Goal: Information Seeking & Learning: Learn about a topic

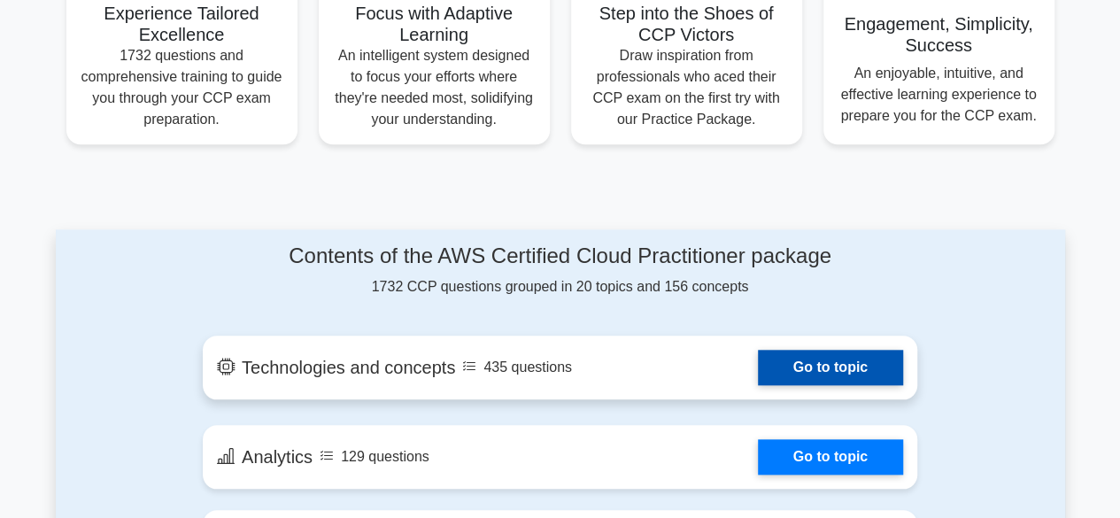
scroll to position [974, 0]
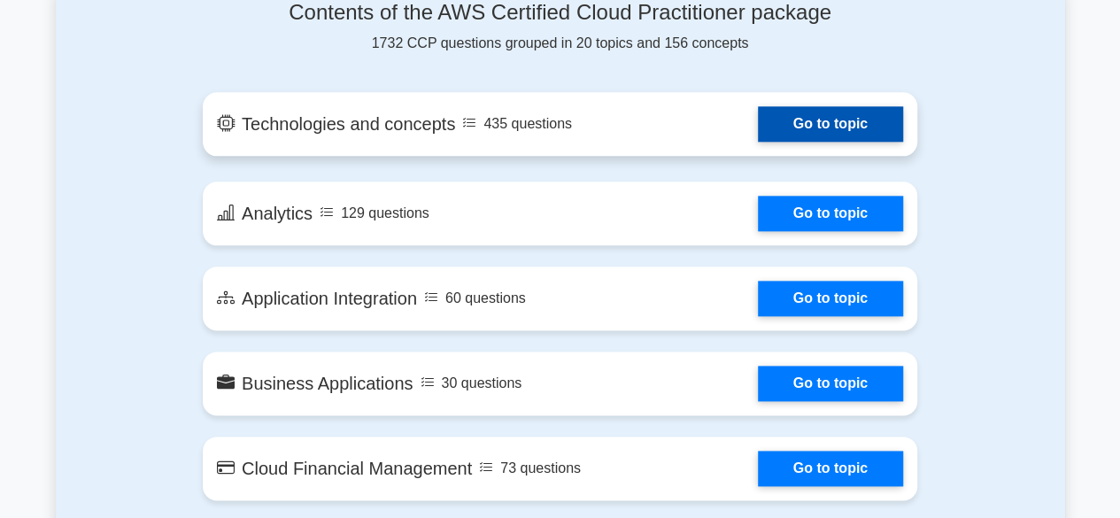
click at [758, 128] on link "Go to topic" at bounding box center [830, 123] width 145 height 35
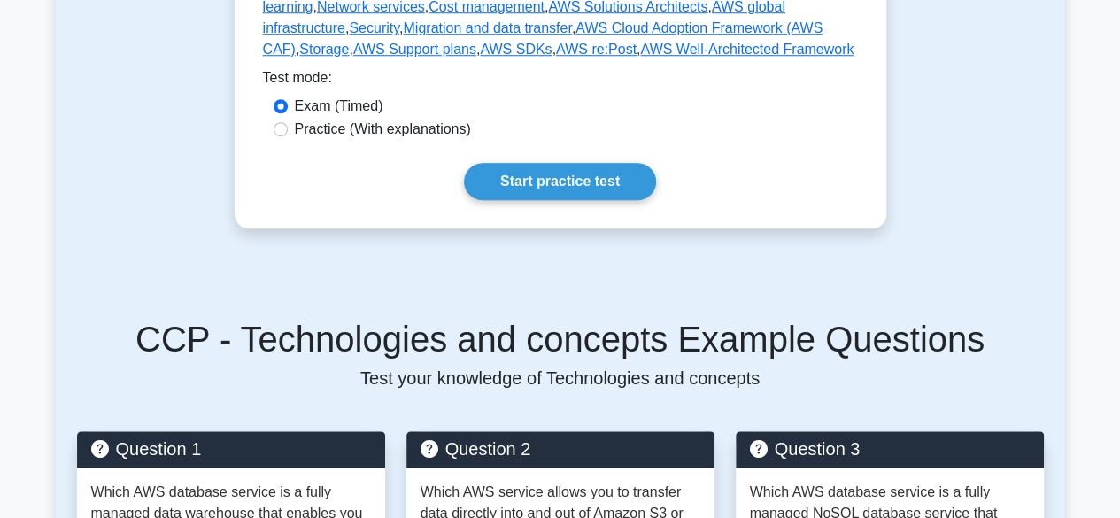
scroll to position [708, 0]
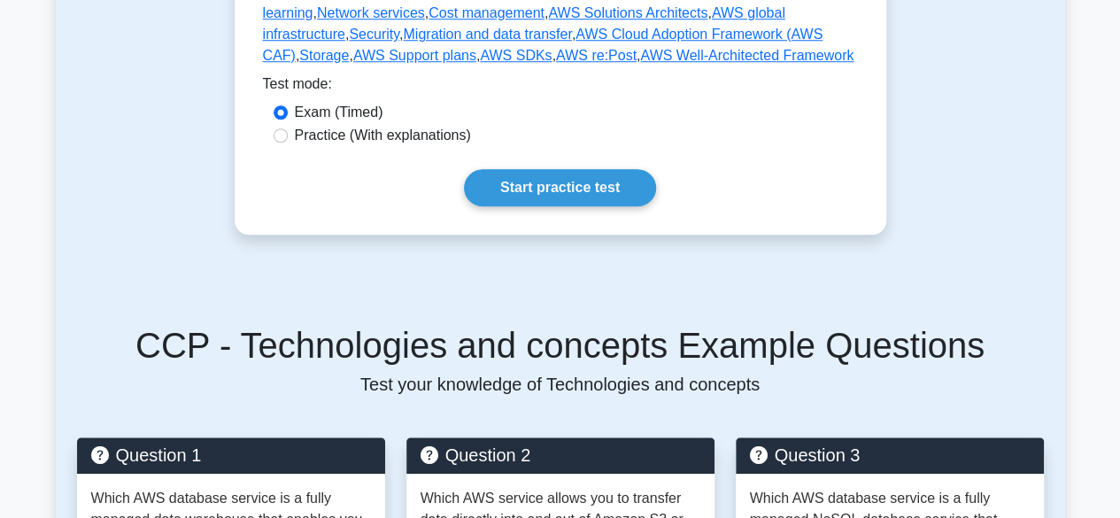
click at [438, 138] on label "Practice (With explanations)" at bounding box center [383, 135] width 176 height 21
click at [288, 138] on input "Practice (With explanations)" at bounding box center [281, 135] width 14 height 14
radio input "true"
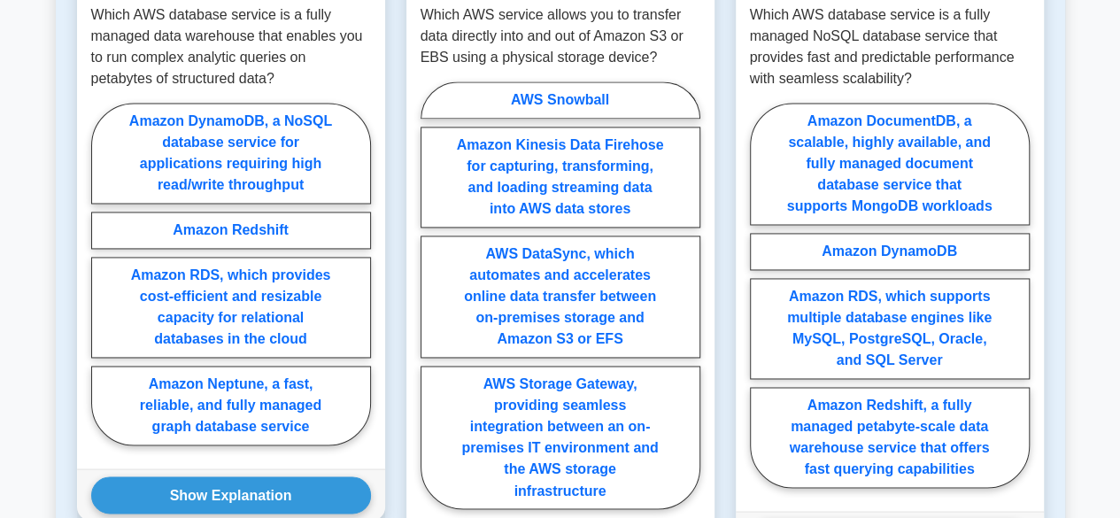
scroll to position [1116, 0]
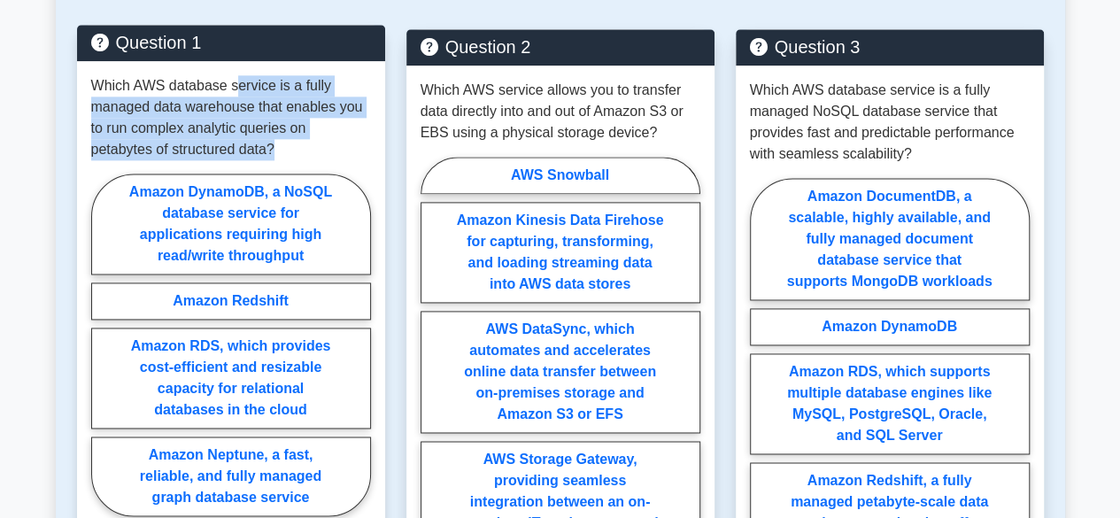
drag, startPoint x: 235, startPoint y: 93, endPoint x: 280, endPoint y: 149, distance: 71.8
click at [280, 149] on p "Which AWS database service is a fully managed data warehouse that enables you t…" at bounding box center [231, 117] width 280 height 85
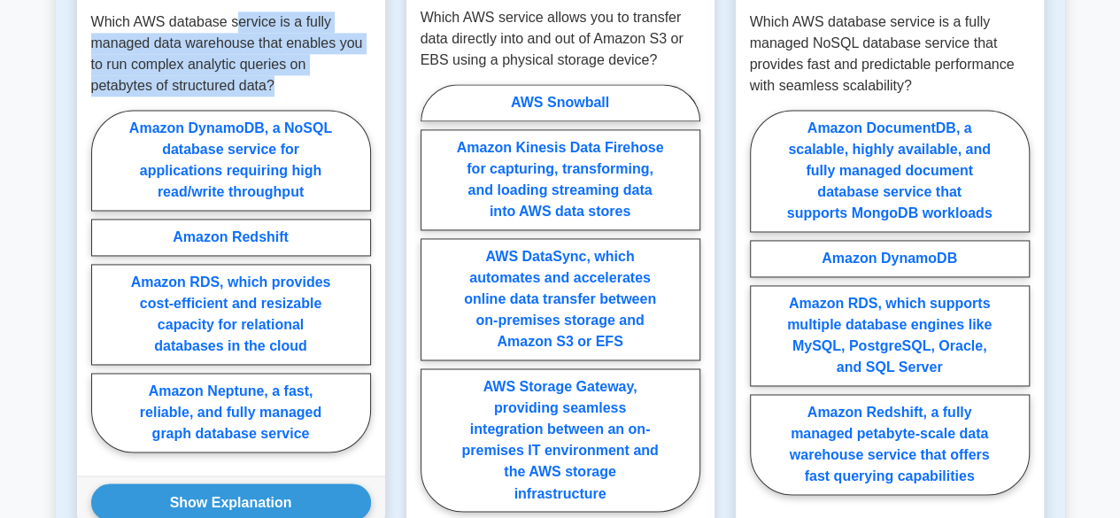
scroll to position [1293, 0]
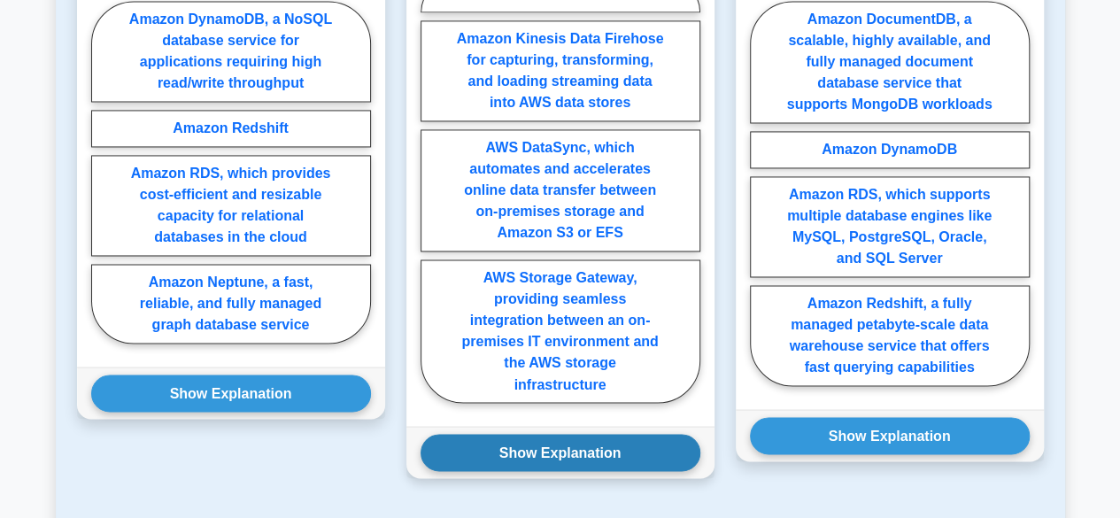
click at [559, 434] on button "Show Explanation" at bounding box center [561, 452] width 280 height 37
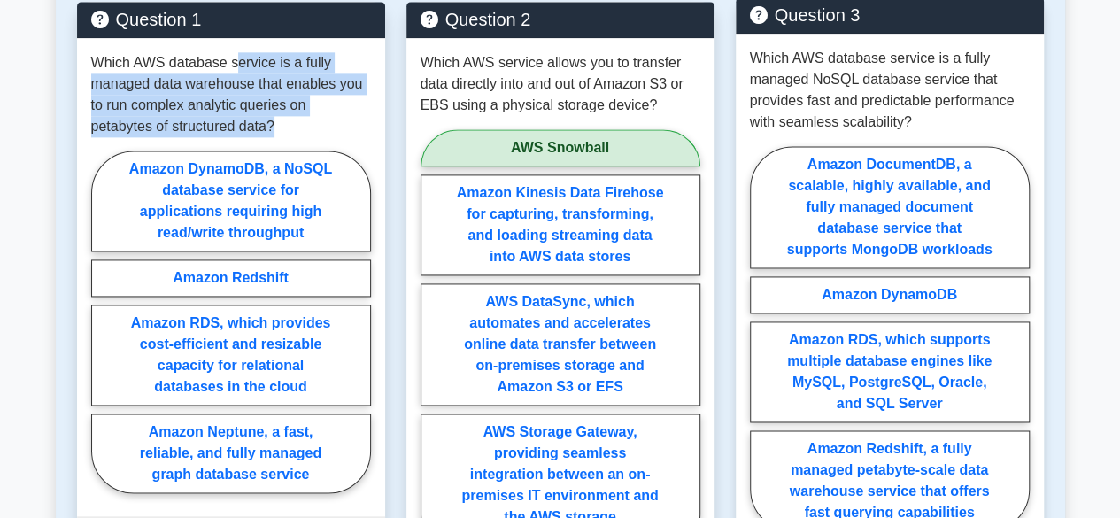
scroll to position [1116, 0]
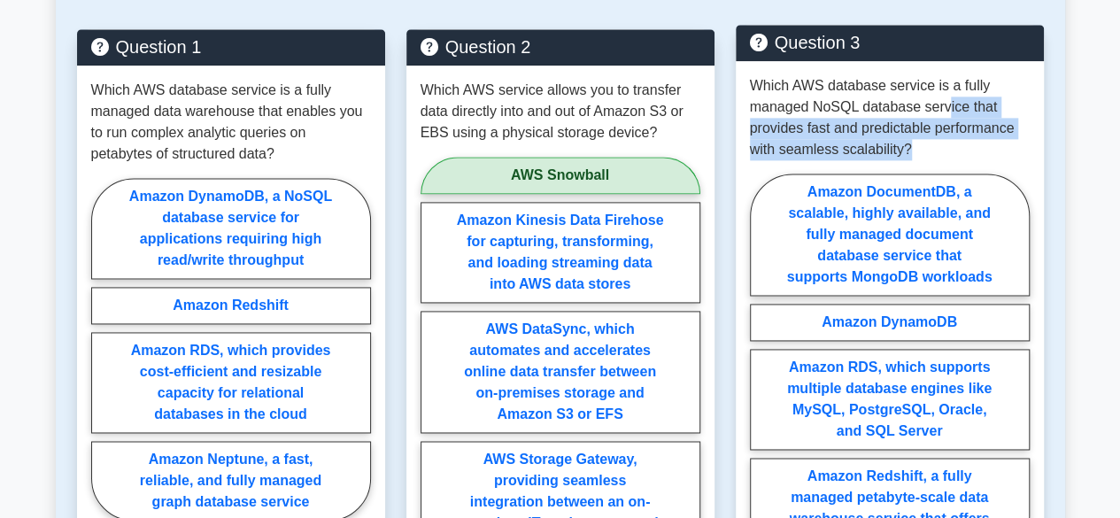
drag, startPoint x: 944, startPoint y: 109, endPoint x: 936, endPoint y: 145, distance: 37.2
click at [934, 146] on p "Which AWS database service is a fully managed NoSQL database service that provi…" at bounding box center [890, 117] width 280 height 85
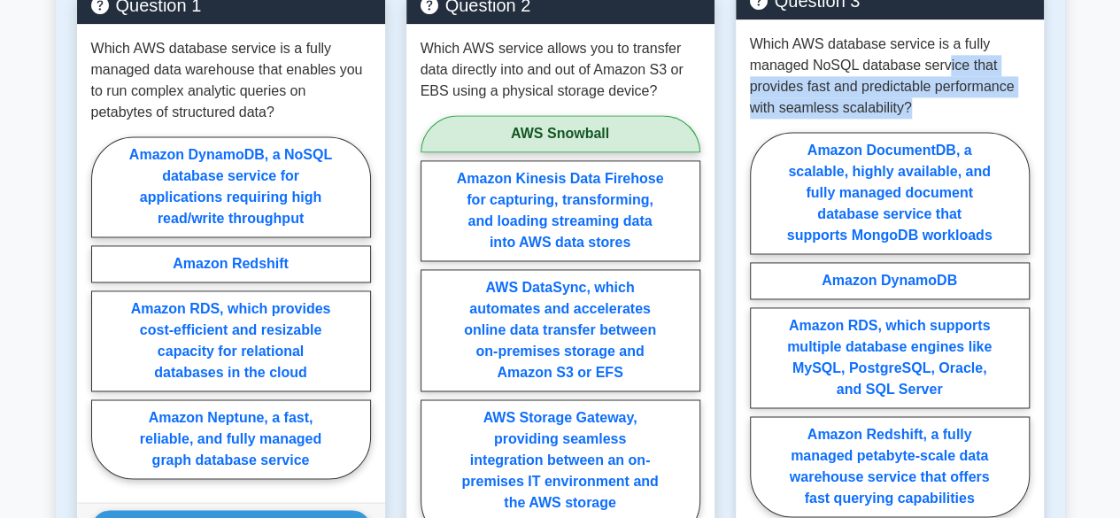
scroll to position [1293, 0]
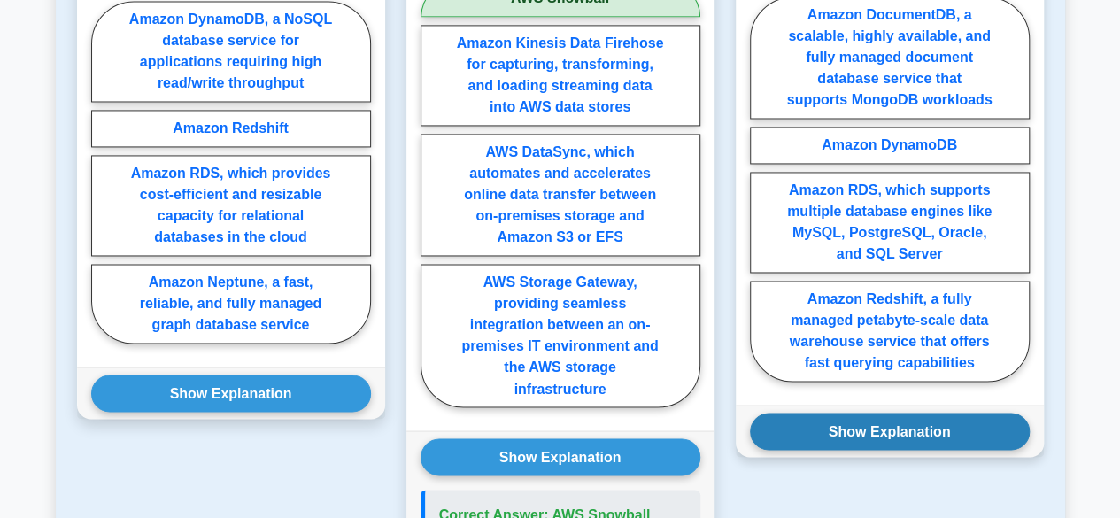
click at [891, 440] on button "Show Explanation" at bounding box center [890, 431] width 280 height 37
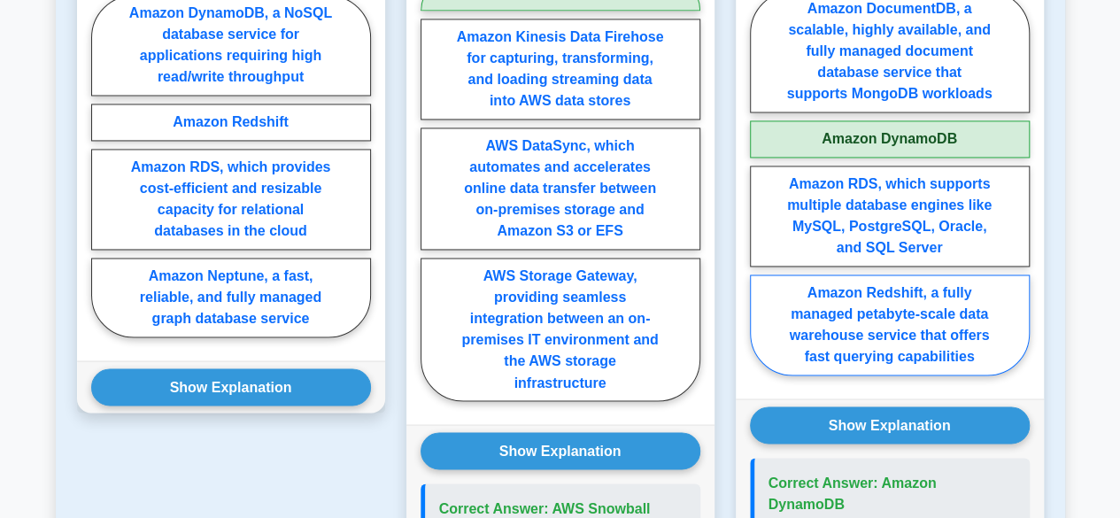
scroll to position [1205, 0]
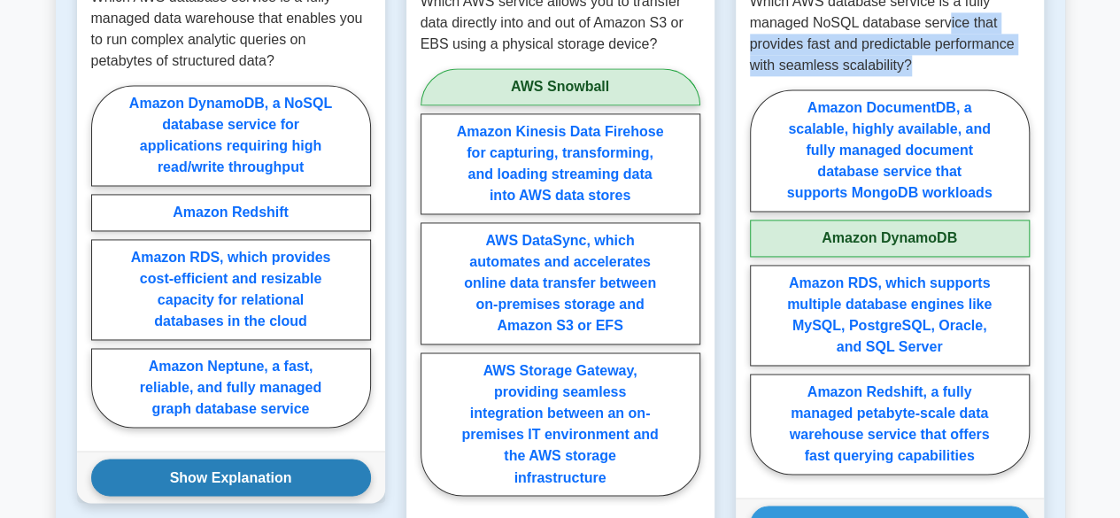
click at [280, 459] on button "Show Explanation" at bounding box center [231, 477] width 280 height 37
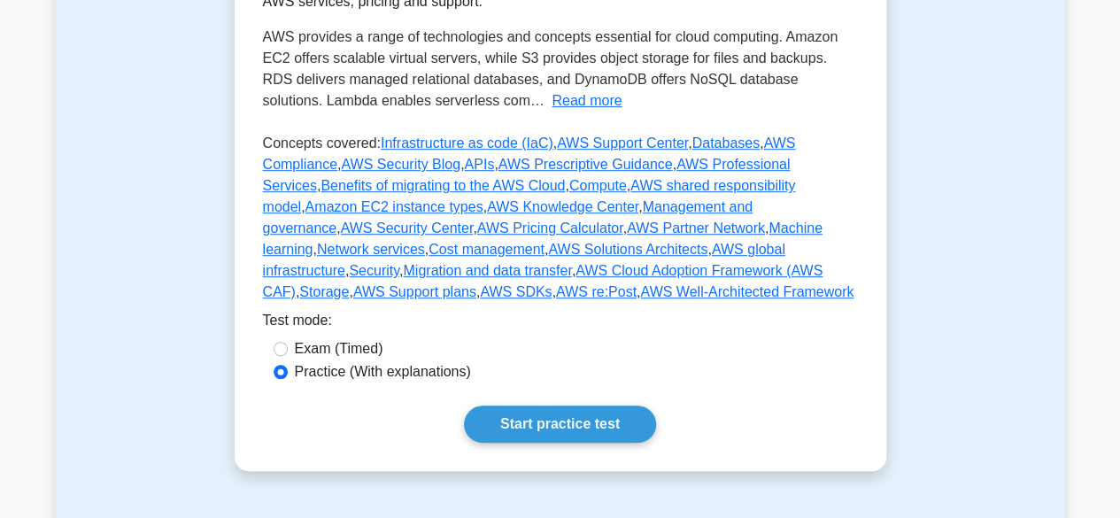
scroll to position [620, 0]
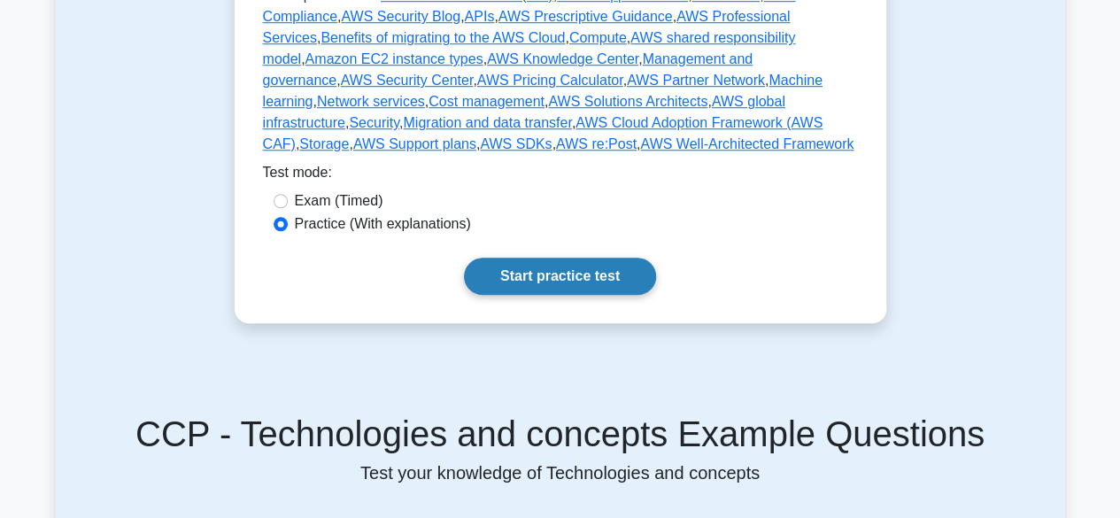
click at [536, 270] on link "Start practice test" at bounding box center [560, 276] width 192 height 37
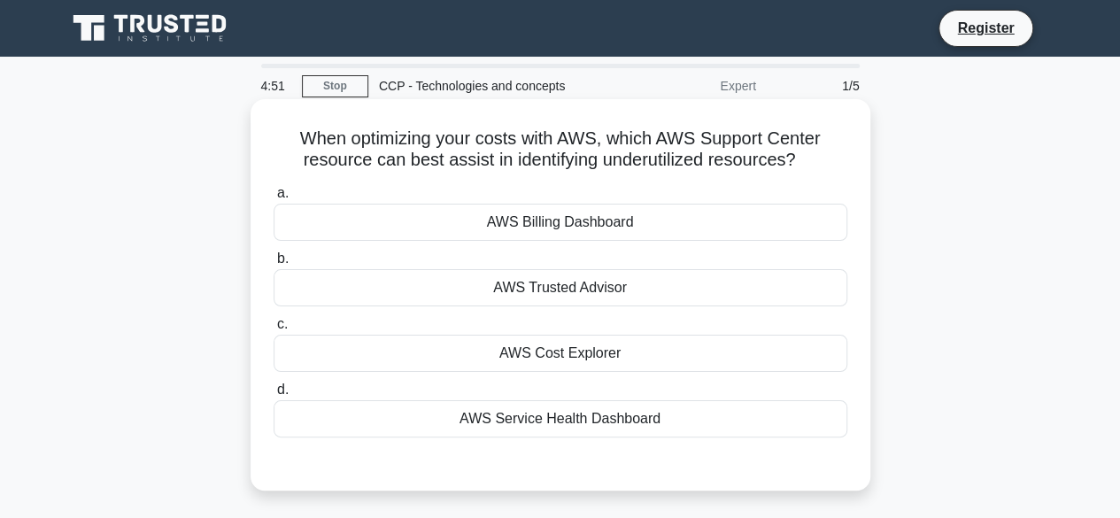
drag, startPoint x: 367, startPoint y: 142, endPoint x: 804, endPoint y: 169, distance: 437.3
click at [804, 169] on h5 "When optimizing your costs with AWS, which AWS Support Center resource can best…" at bounding box center [560, 149] width 577 height 44
click at [582, 286] on div "AWS Trusted Advisor" at bounding box center [561, 287] width 574 height 37
click at [274, 265] on input "b. AWS Trusted Advisor" at bounding box center [274, 259] width 0 height 12
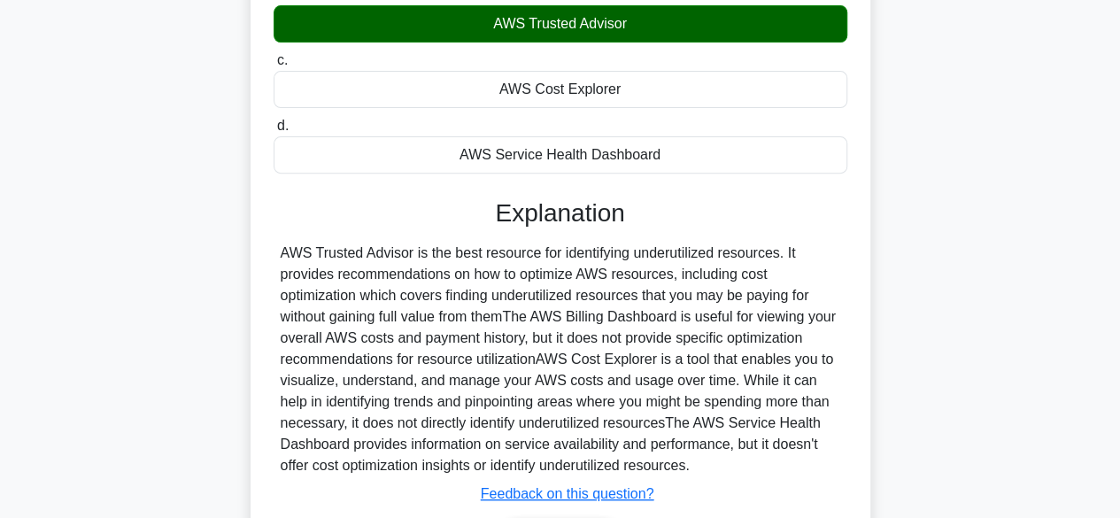
scroll to position [266, 0]
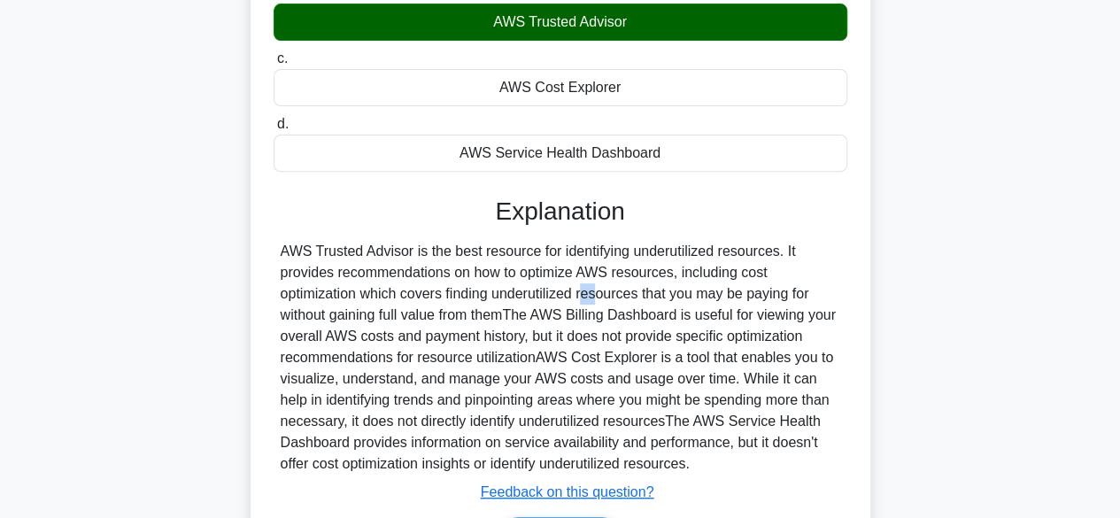
click at [493, 295] on div "AWS Trusted Advisor is the best resource for identifying underutilized resource…" at bounding box center [560, 358] width 559 height 234
drag, startPoint x: 683, startPoint y: 417, endPoint x: 664, endPoint y: 457, distance: 44.0
click at [664, 460] on div "AWS Trusted Advisor is the best resource for identifying underutilized resource…" at bounding box center [560, 358] width 559 height 234
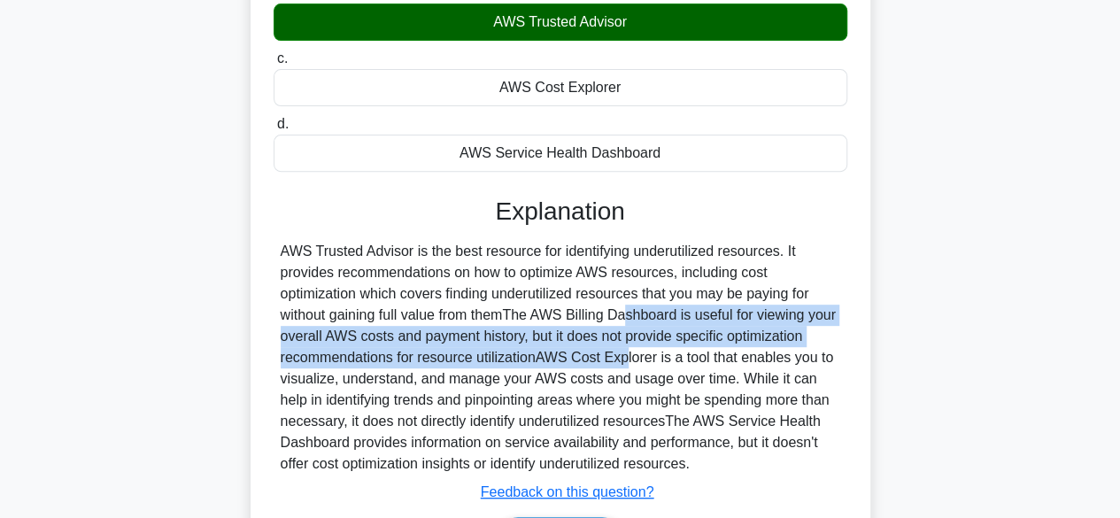
drag, startPoint x: 516, startPoint y: 316, endPoint x: 519, endPoint y: 346, distance: 30.2
click at [513, 353] on div "AWS Trusted Advisor is the best resource for identifying underutilized resource…" at bounding box center [560, 358] width 559 height 234
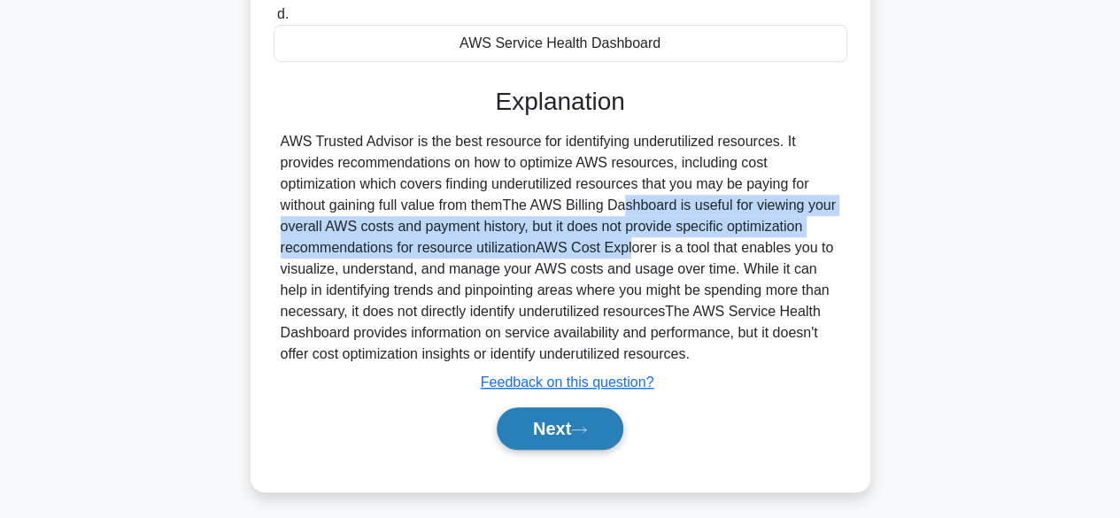
scroll to position [438, 0]
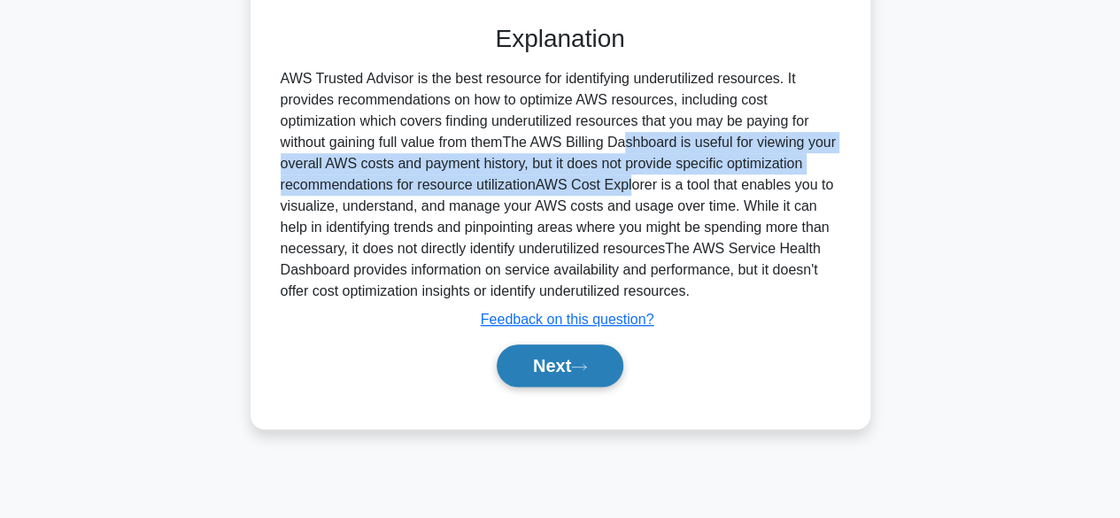
click at [549, 357] on button "Next" at bounding box center [560, 365] width 127 height 42
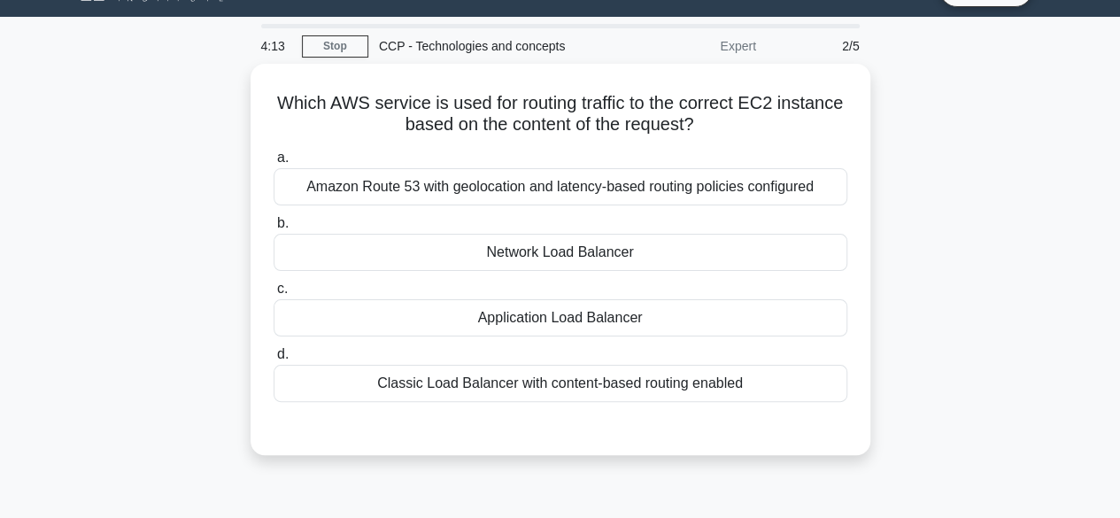
scroll to position [0, 0]
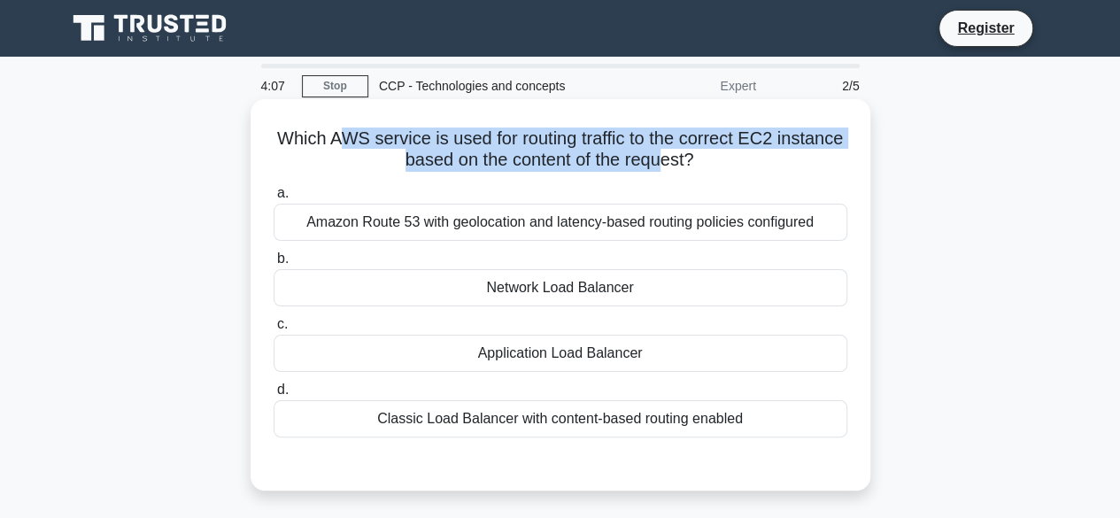
drag, startPoint x: 371, startPoint y: 142, endPoint x: 703, endPoint y: 166, distance: 332.8
click at [703, 166] on h5 "Which AWS service is used for routing traffic to the correct EC2 instance based…" at bounding box center [560, 149] width 577 height 44
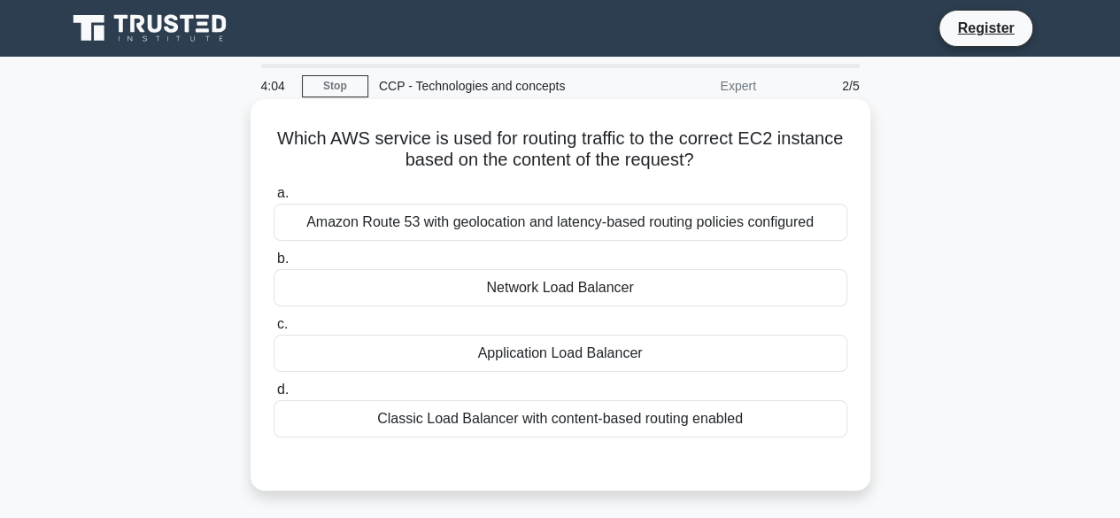
click at [547, 228] on div "Amazon Route 53 with geolocation and latency-based routing policies configured" at bounding box center [561, 222] width 574 height 37
click at [274, 199] on input "a. Amazon Route 53 with geolocation and latency-based routing policies configur…" at bounding box center [274, 194] width 0 height 12
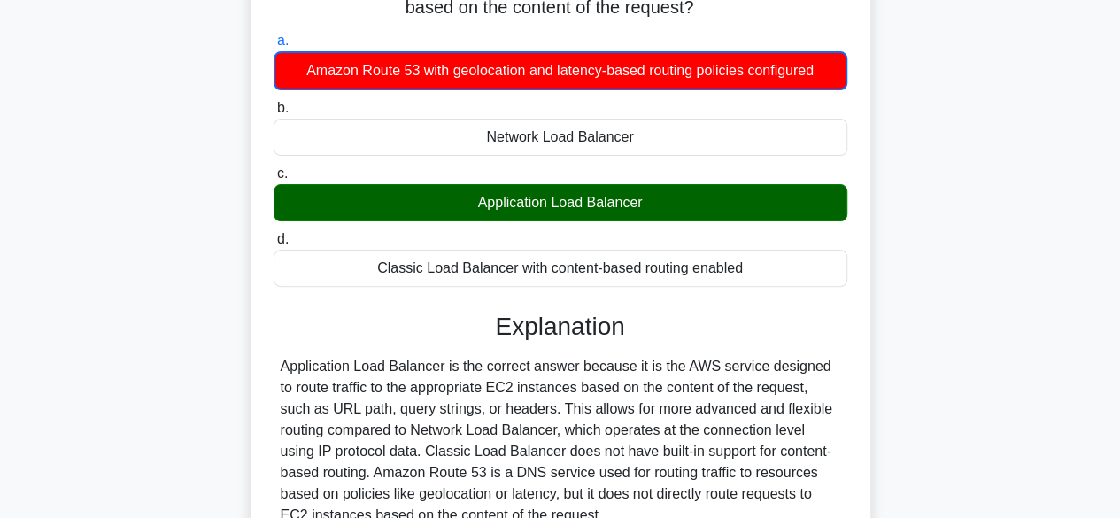
scroll to position [266, 0]
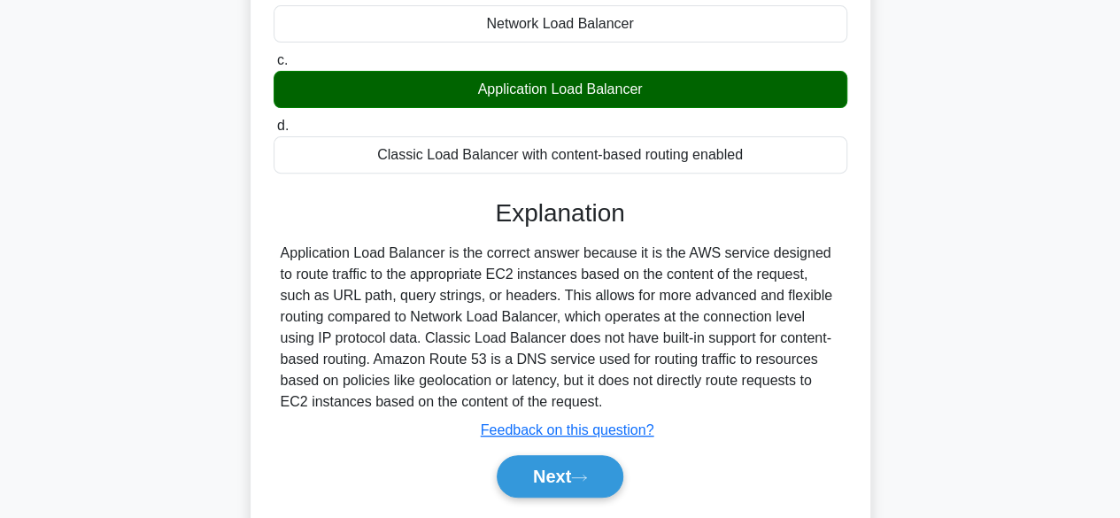
click at [454, 255] on div "Application Load Balancer is the correct answer because it is the AWS service d…" at bounding box center [560, 328] width 559 height 170
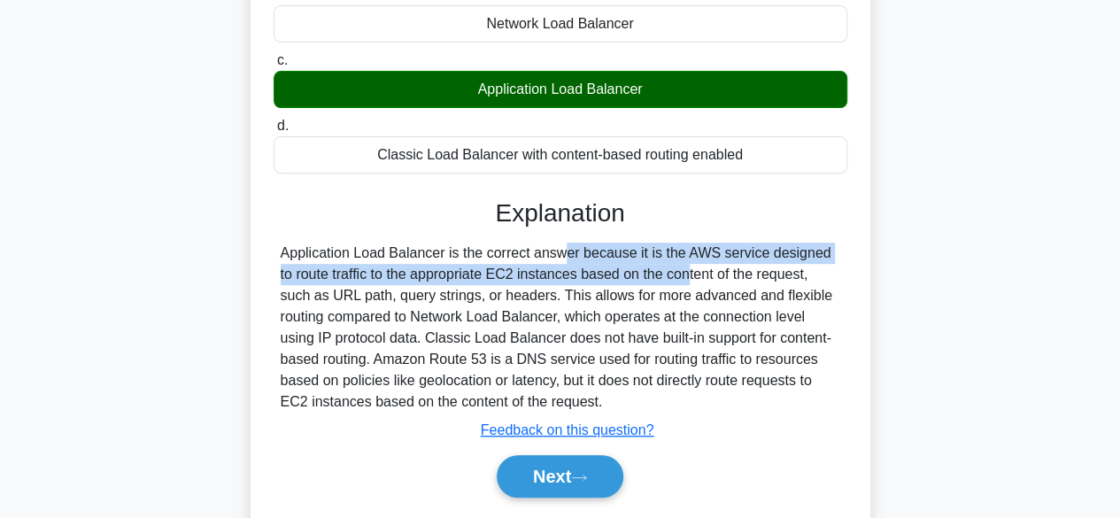
drag, startPoint x: 454, startPoint y: 255, endPoint x: 522, endPoint y: 271, distance: 70.0
click at [521, 272] on div "Application Load Balancer is the correct answer because it is the AWS service d…" at bounding box center [560, 328] width 559 height 170
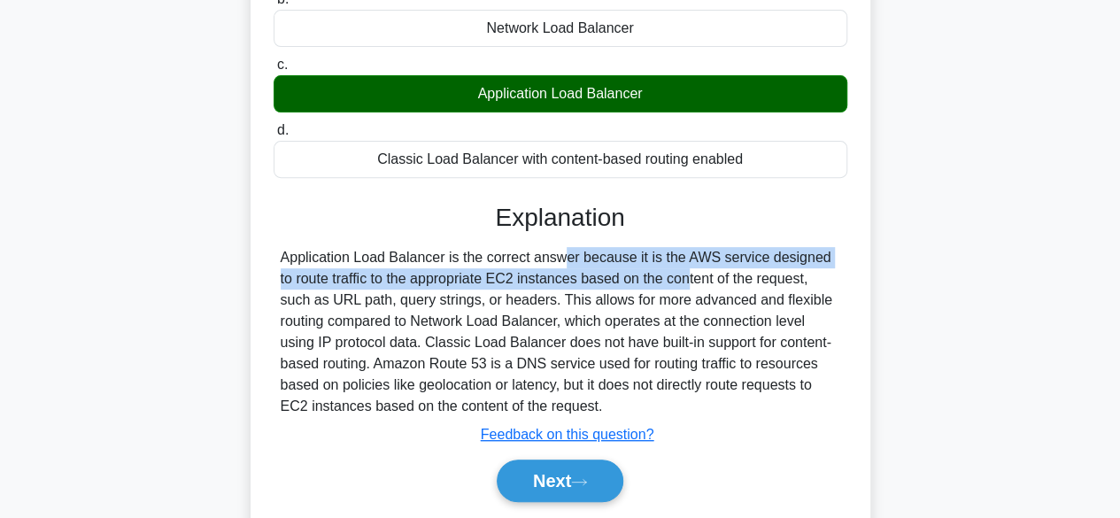
scroll to position [0, 0]
